Goal: Information Seeking & Learning: Learn about a topic

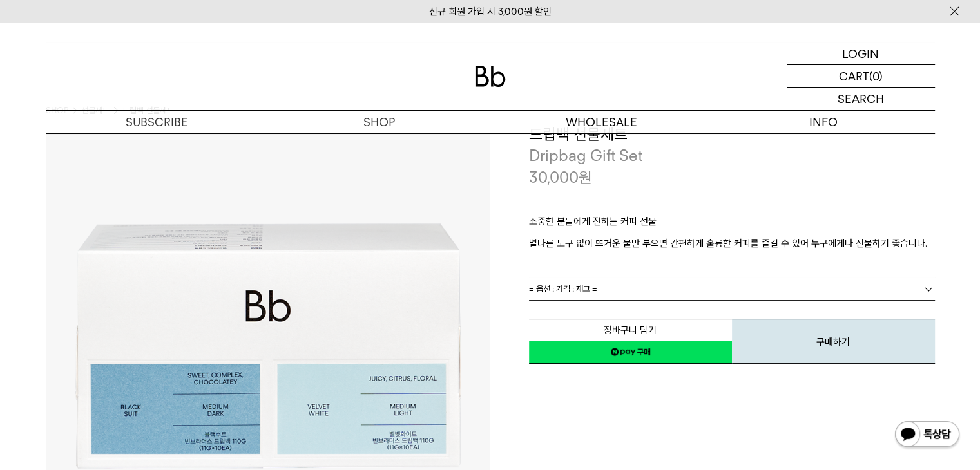
scroll to position [64, 0]
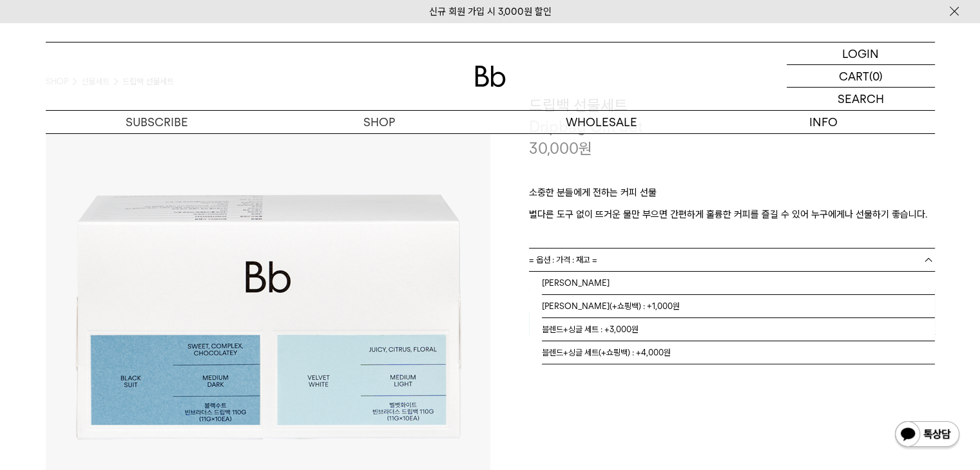
click at [753, 256] on link "= 옵션 : 가격 : 재고 =" at bounding box center [732, 260] width 406 height 23
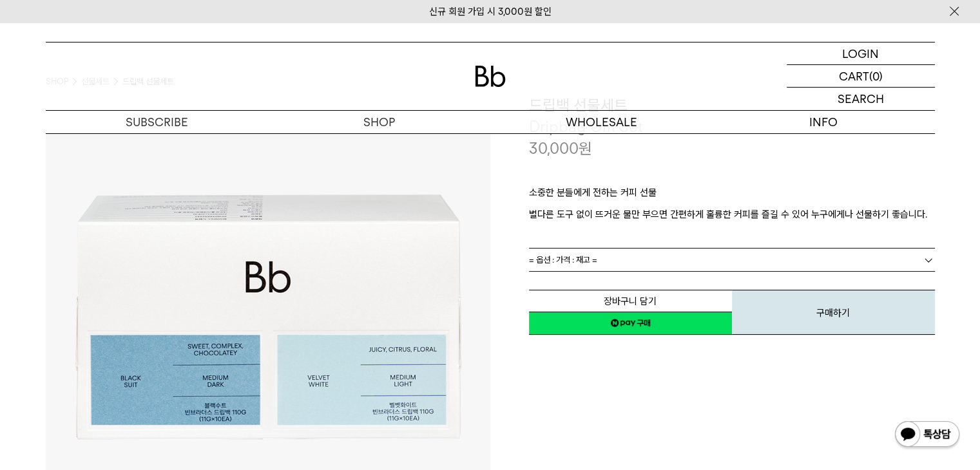
click at [751, 220] on p "별다른 도구 없이 뜨거운 물만 부으면 간편하게 훌륭한 커피를 즐길 수 있어 누구에게나 선물하기 좋습니다." at bounding box center [732, 214] width 406 height 15
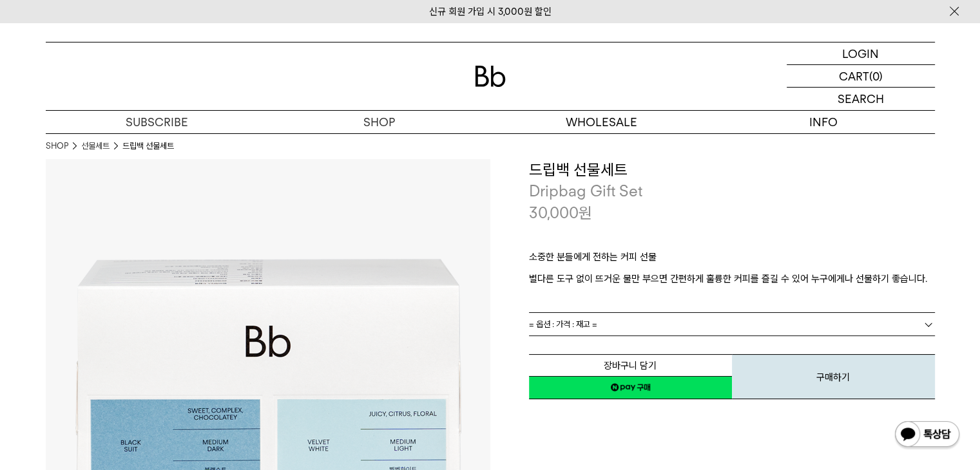
scroll to position [0, 0]
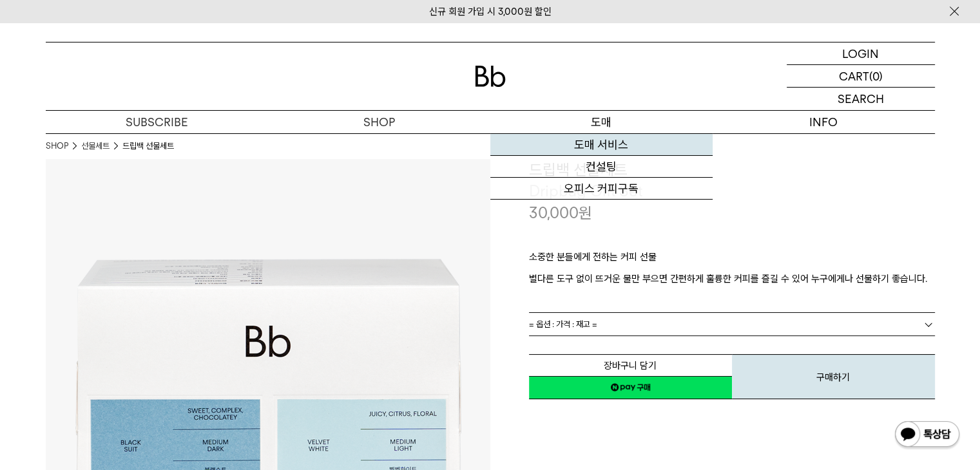
click at [604, 146] on link "도매 서비스" at bounding box center [601, 145] width 222 height 22
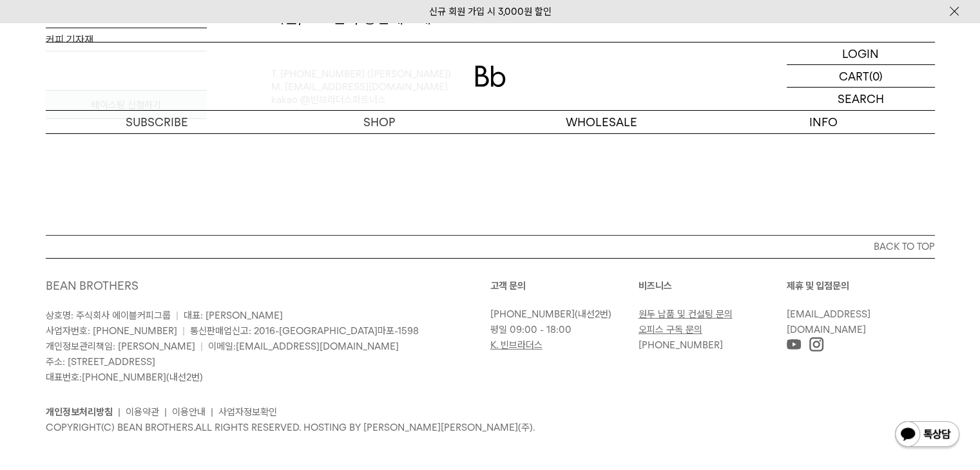
scroll to position [3770, 0]
